Goal: Task Accomplishment & Management: Manage account settings

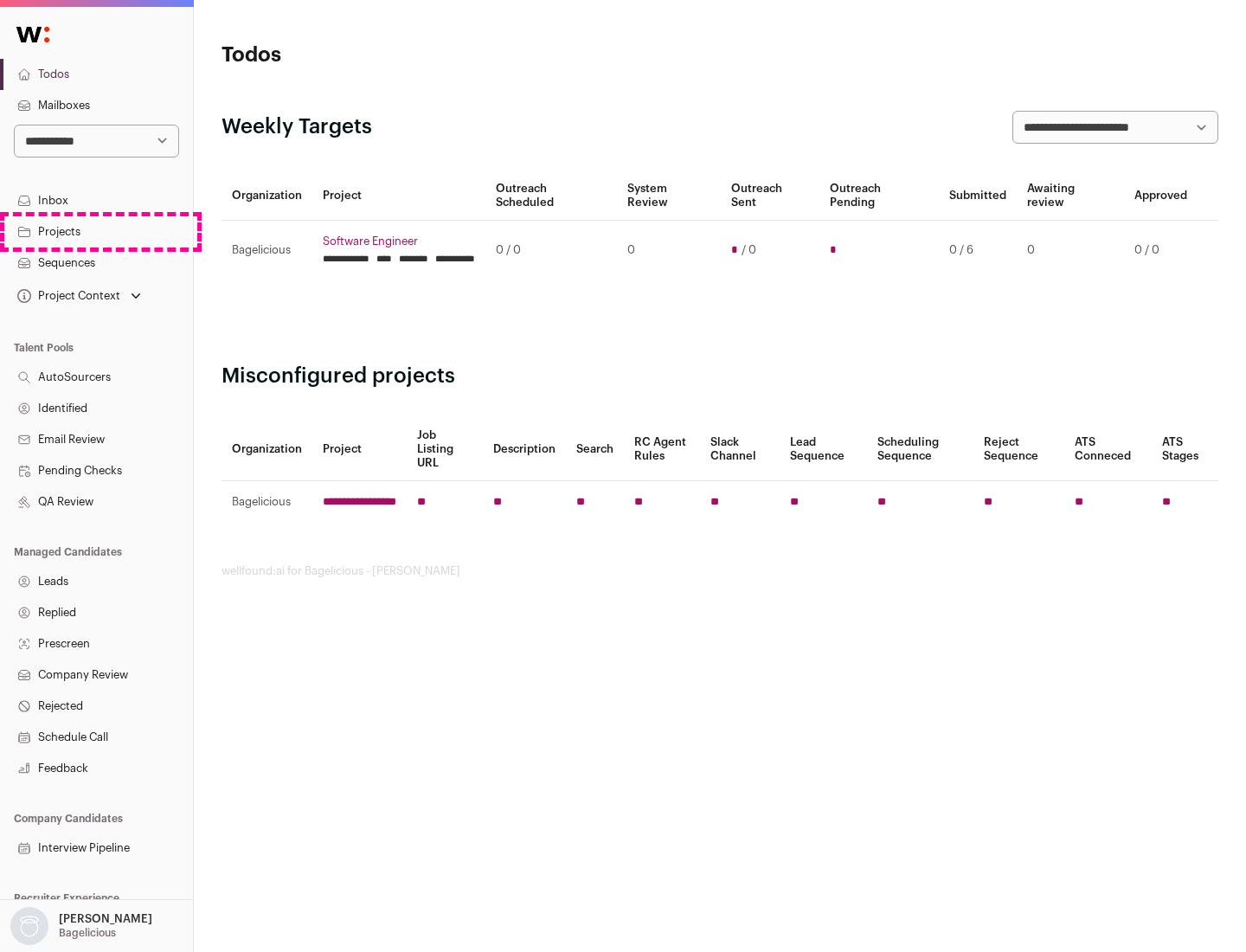
click at [96, 231] on link "Projects" at bounding box center [96, 232] width 193 height 31
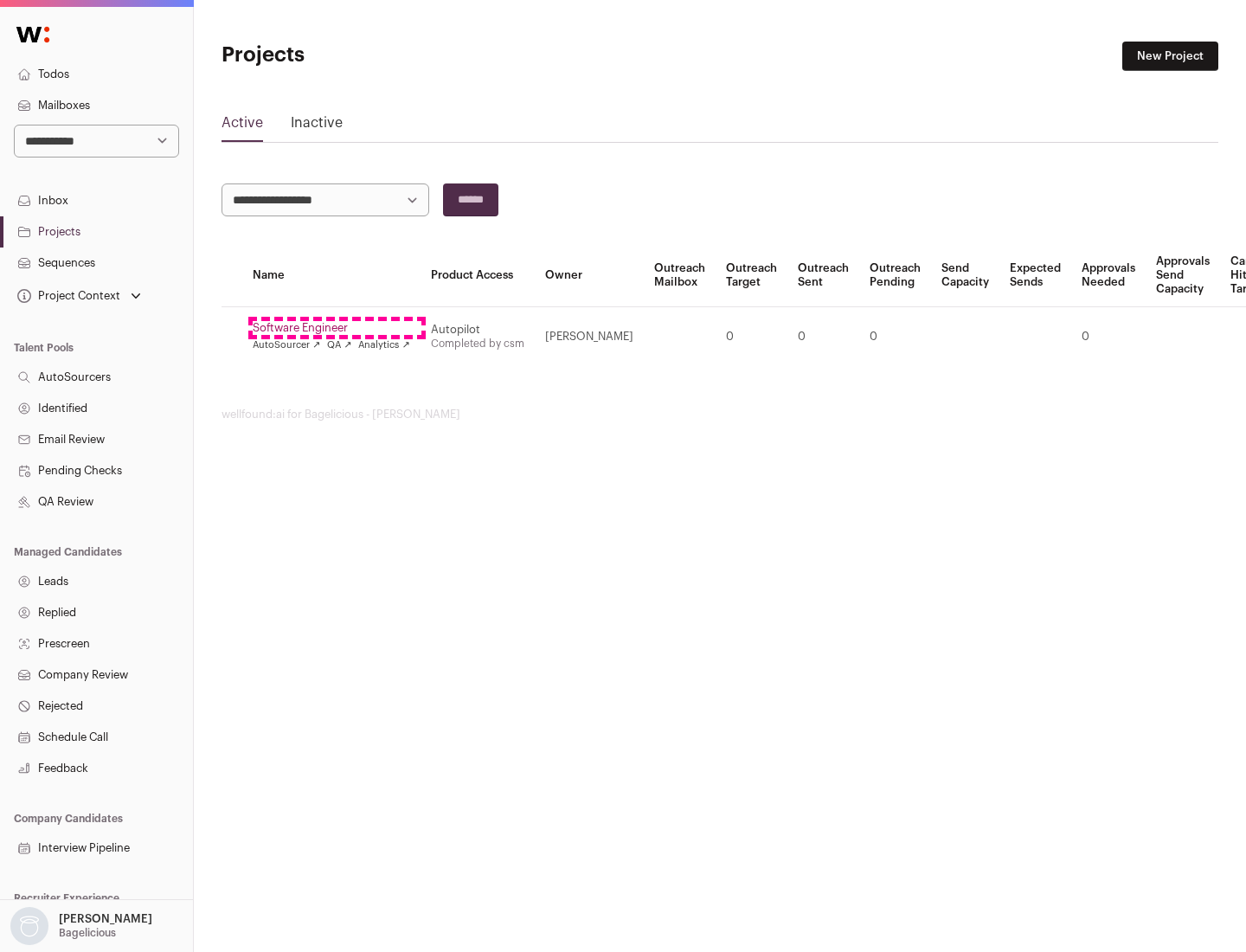
click at [336, 328] on link "Software Engineer" at bounding box center [331, 328] width 158 height 14
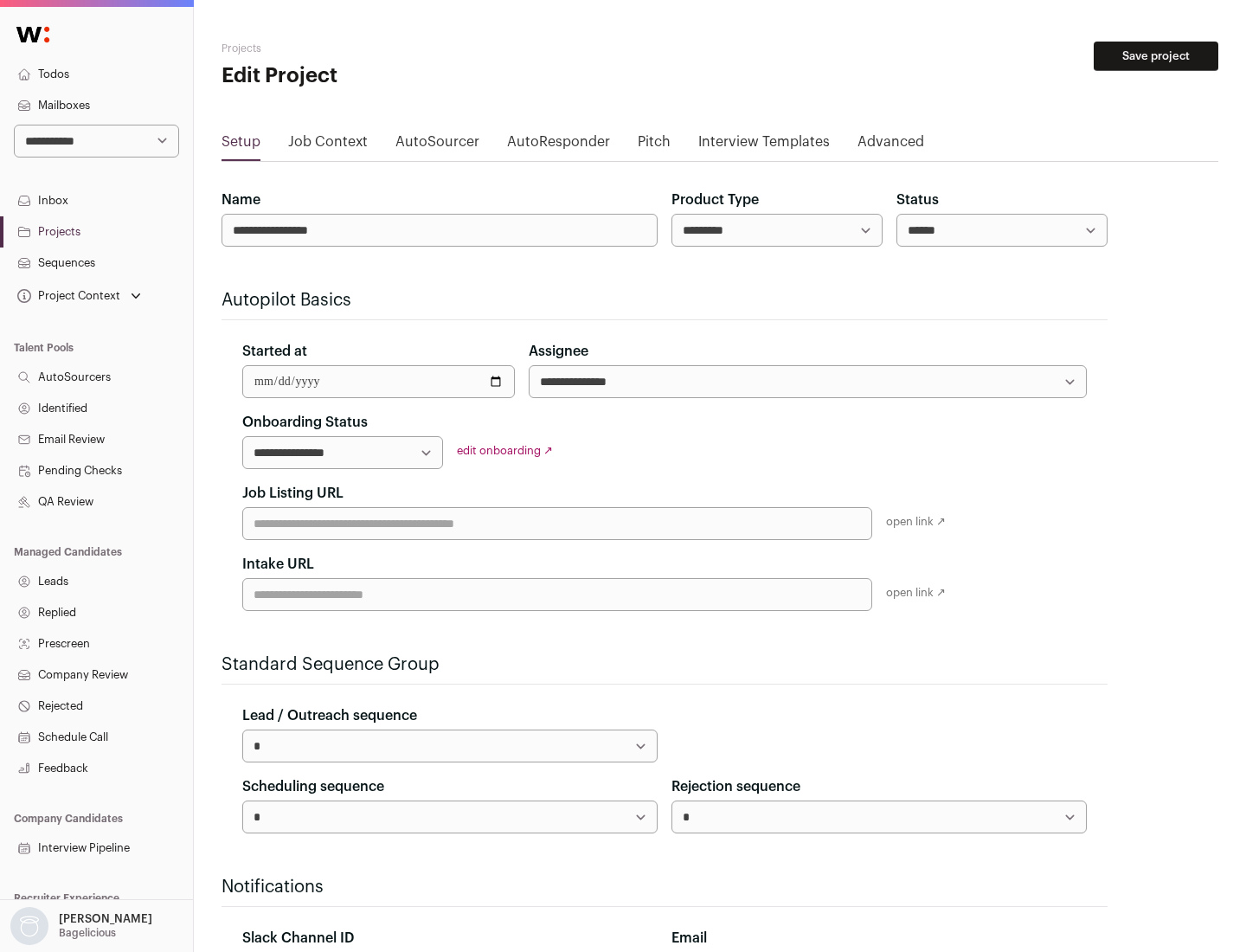
click at [1156, 56] on button "Save project" at bounding box center [1155, 55] width 124 height 29
